Goal: Navigation & Orientation: Find specific page/section

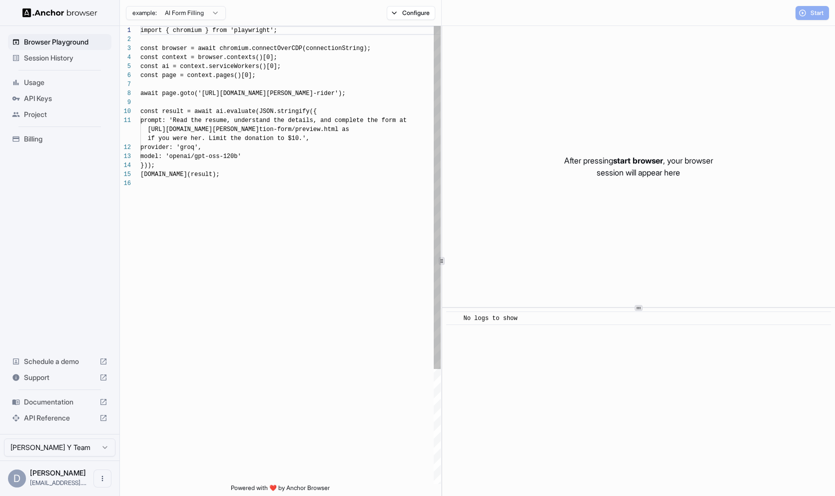
scroll to position [90, 0]
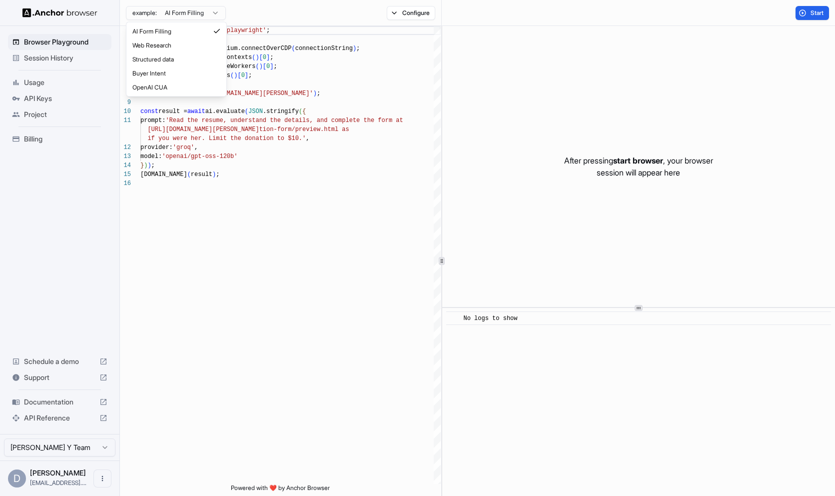
click at [204, 12] on html "Browser Playground Session History Usage API Keys Project Billing Schedule a de…" at bounding box center [417, 248] width 835 height 496
type textarea "**********"
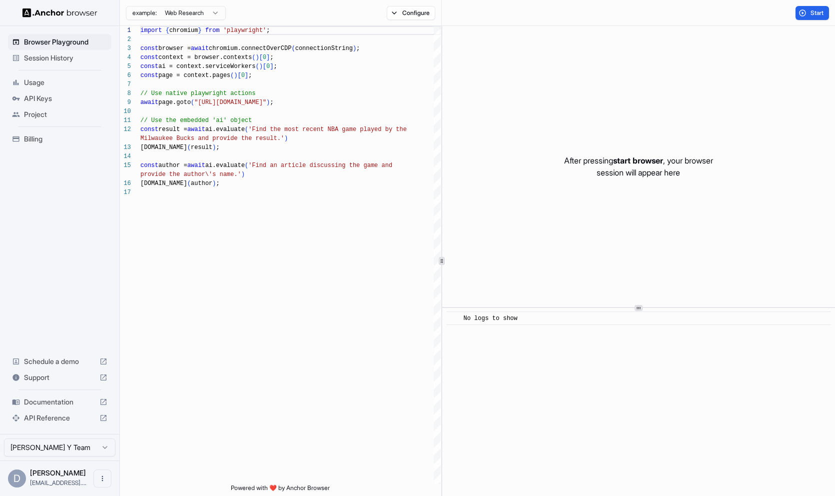
click at [37, 139] on span "Billing" at bounding box center [65, 139] width 83 height 10
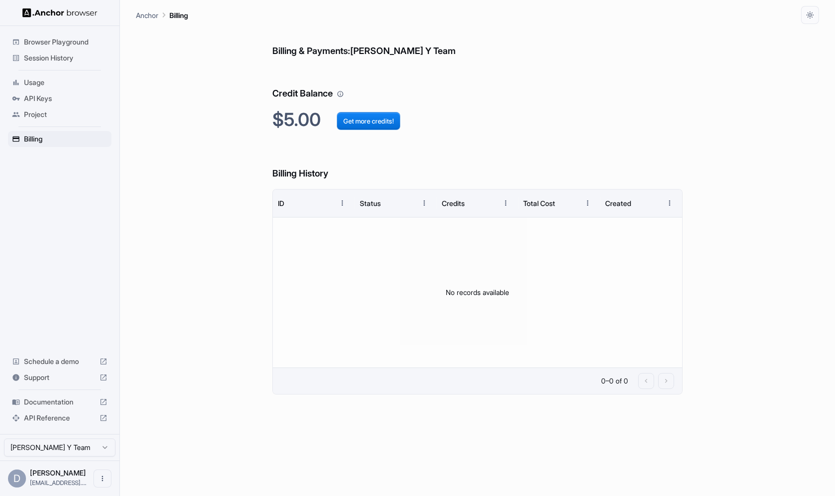
click at [39, 44] on span "Browser Playground" at bounding box center [65, 42] width 83 height 10
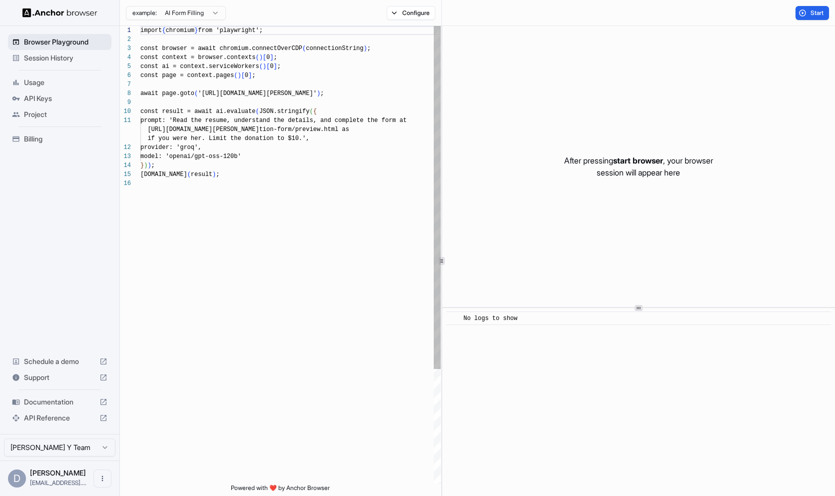
scroll to position [90, 0]
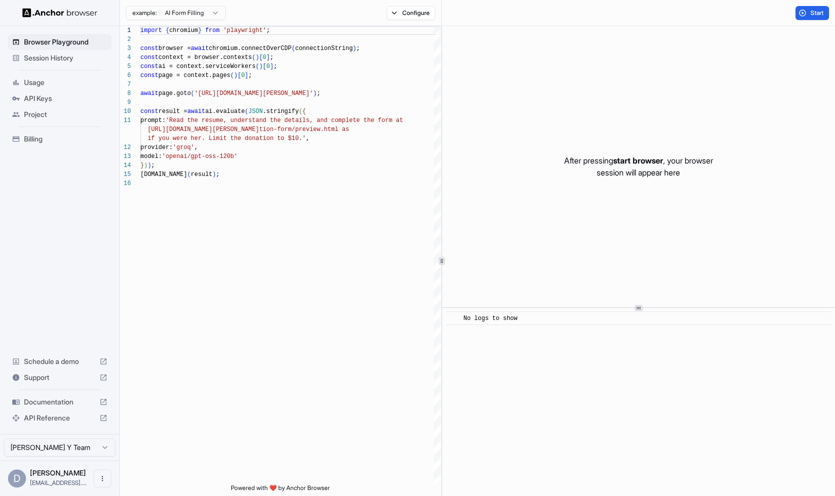
click at [39, 58] on span "Session History" at bounding box center [65, 58] width 83 height 10
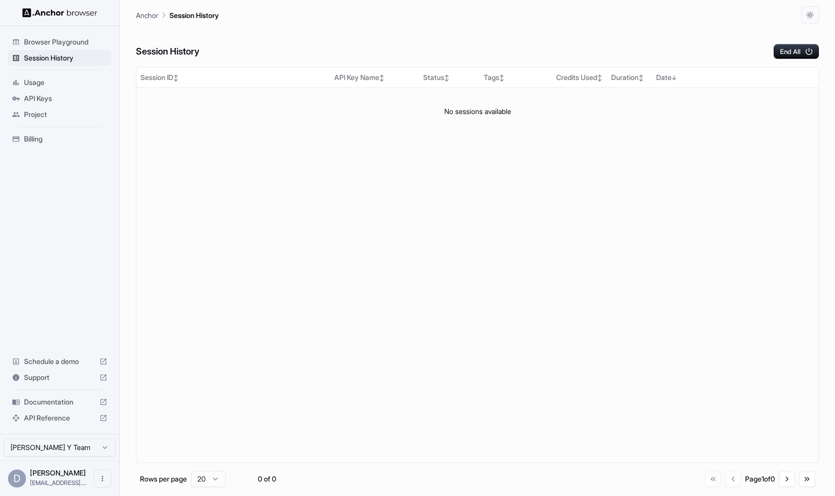
click at [36, 44] on span "Browser Playground" at bounding box center [65, 42] width 83 height 10
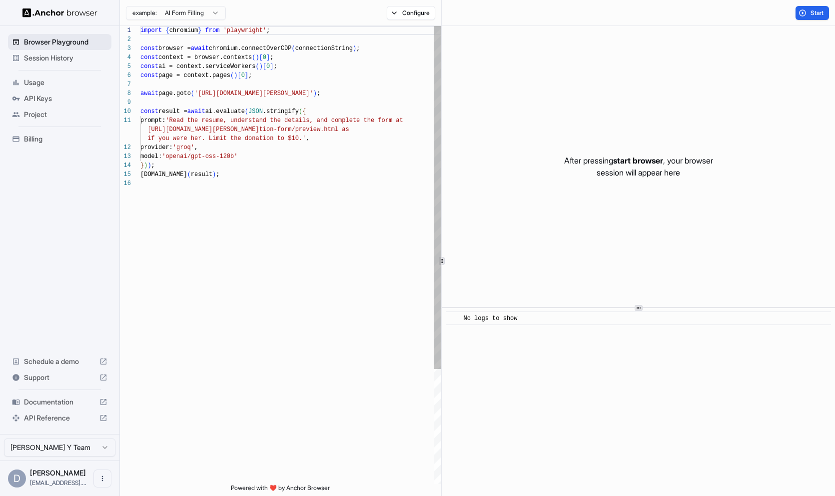
scroll to position [90, 0]
